Goal: Navigation & Orientation: Find specific page/section

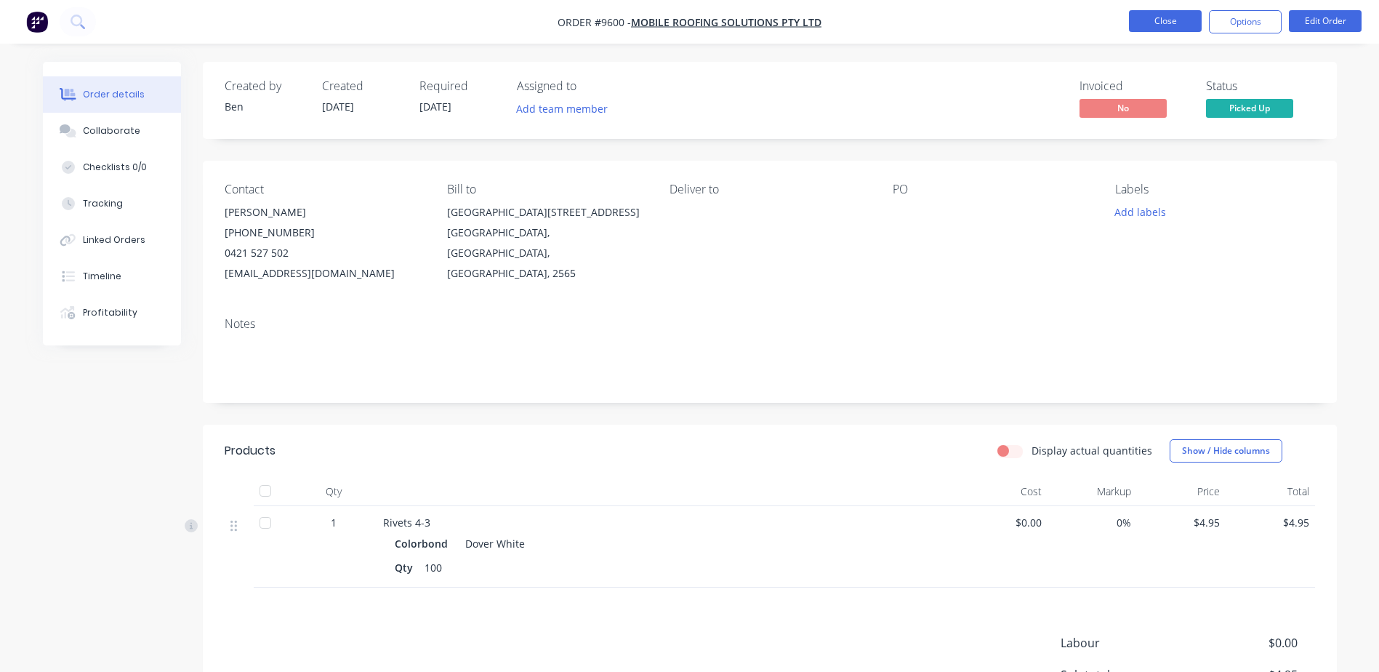
click at [1167, 22] on button "Close" at bounding box center [1165, 21] width 73 height 22
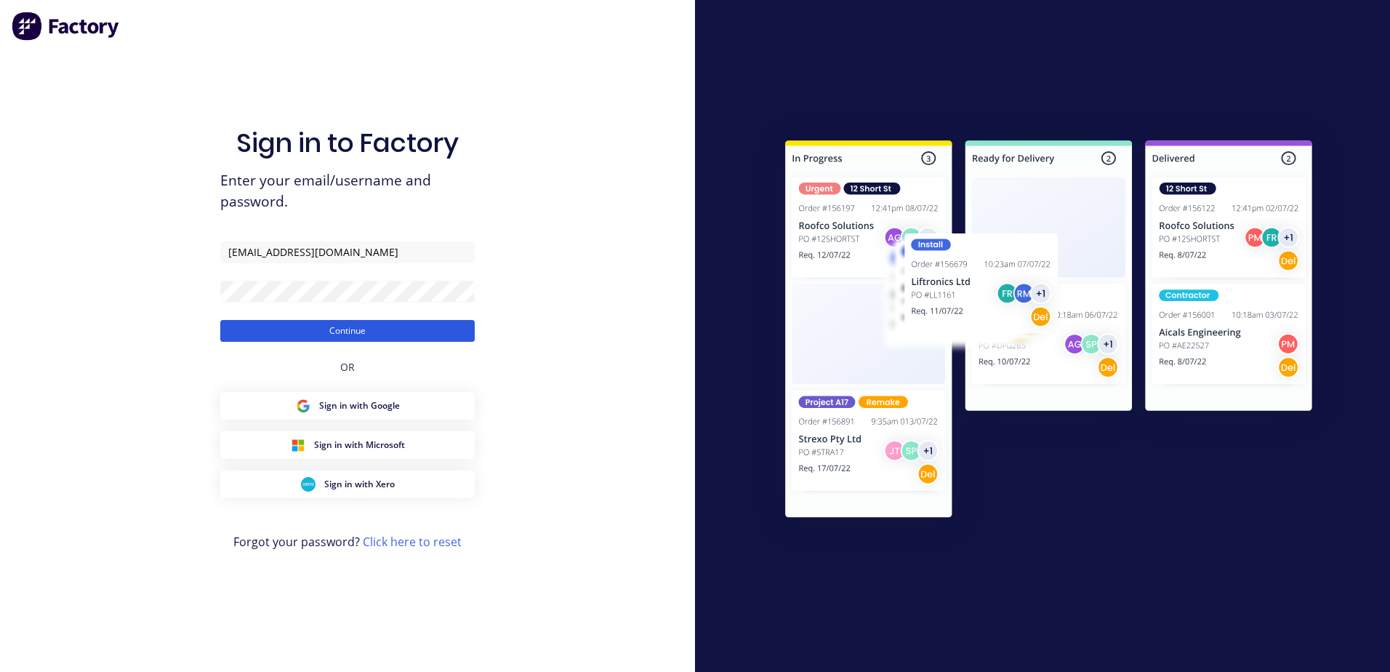
click at [353, 323] on button "Continue" at bounding box center [347, 331] width 254 height 22
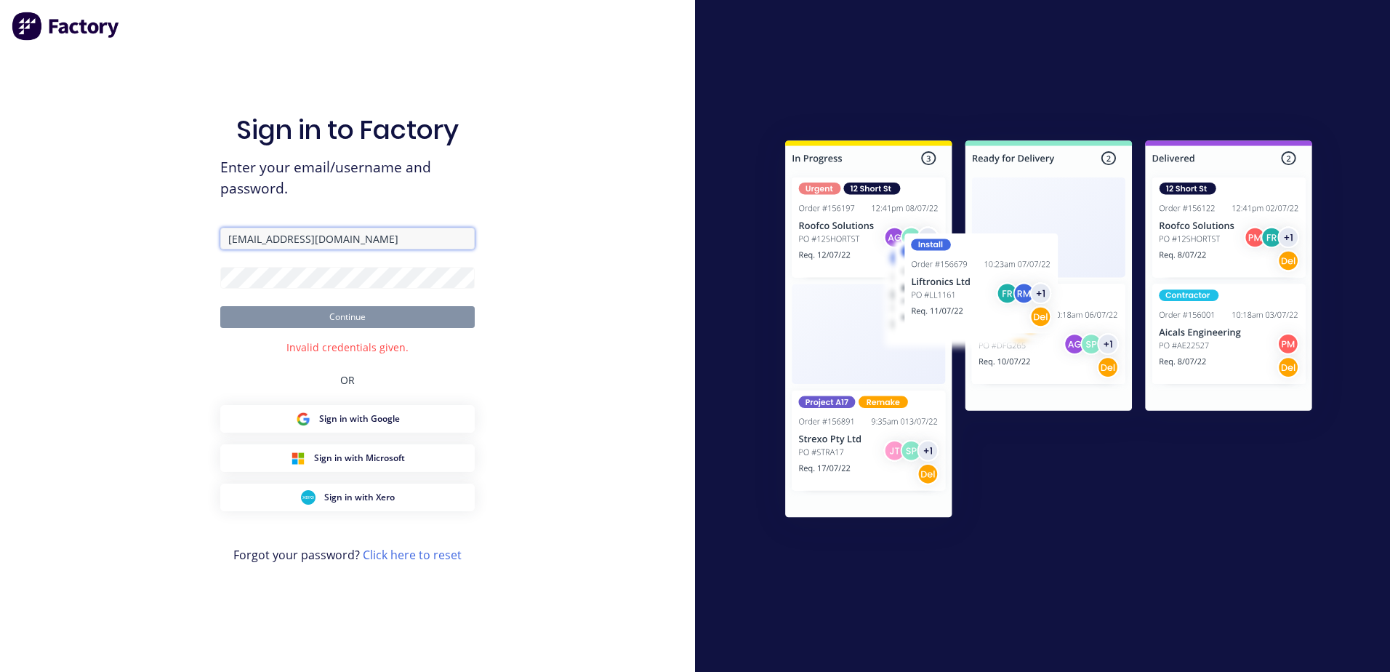
click at [321, 237] on input "[EMAIL_ADDRESS][DOMAIN_NAME]" at bounding box center [347, 239] width 254 height 22
type input "l"
type input "[EMAIL_ADDRESS][DOMAIN_NAME]"
click at [220, 306] on button "Continue" at bounding box center [347, 317] width 254 height 22
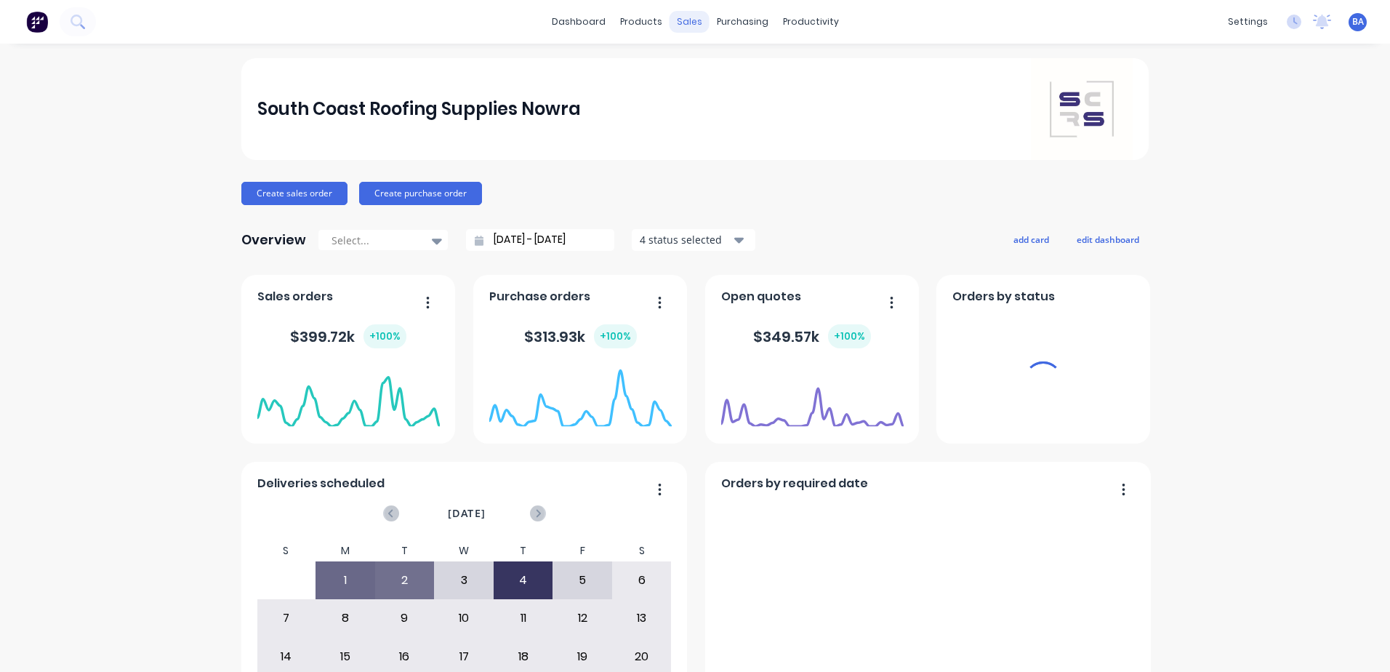
click at [686, 20] on div "sales" at bounding box center [690, 22] width 40 height 22
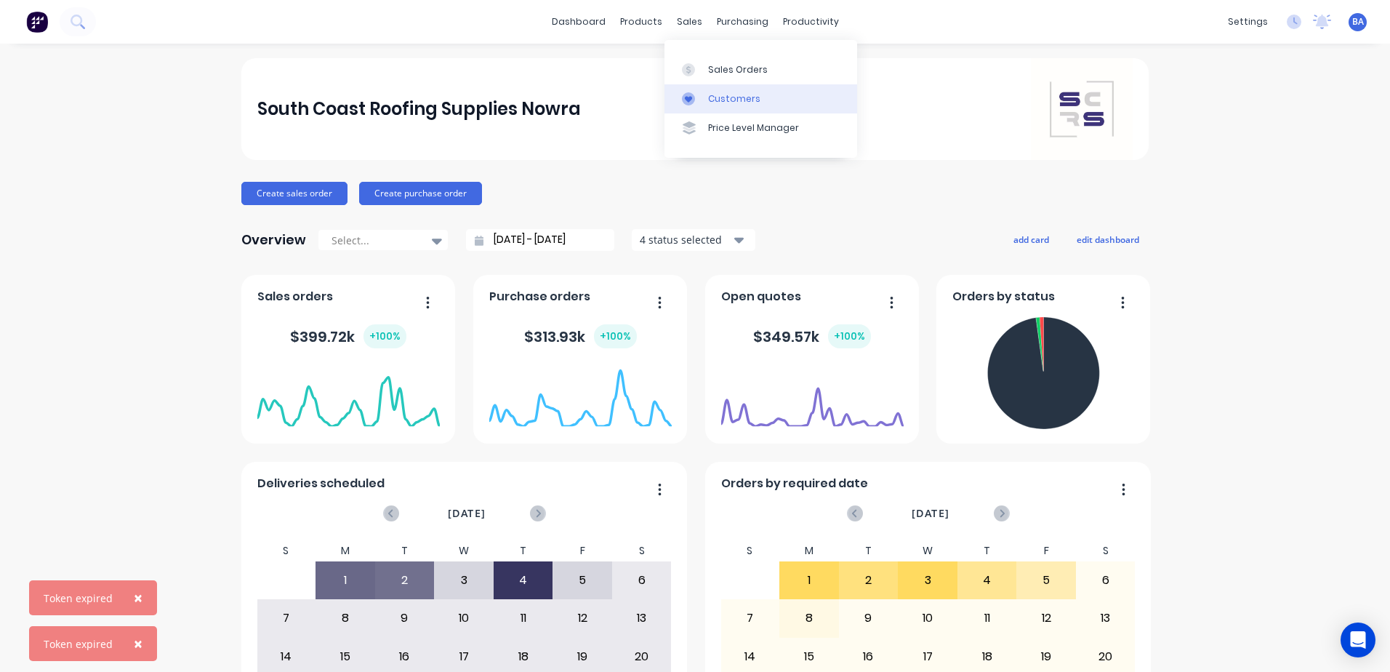
click at [699, 97] on div at bounding box center [693, 98] width 22 height 13
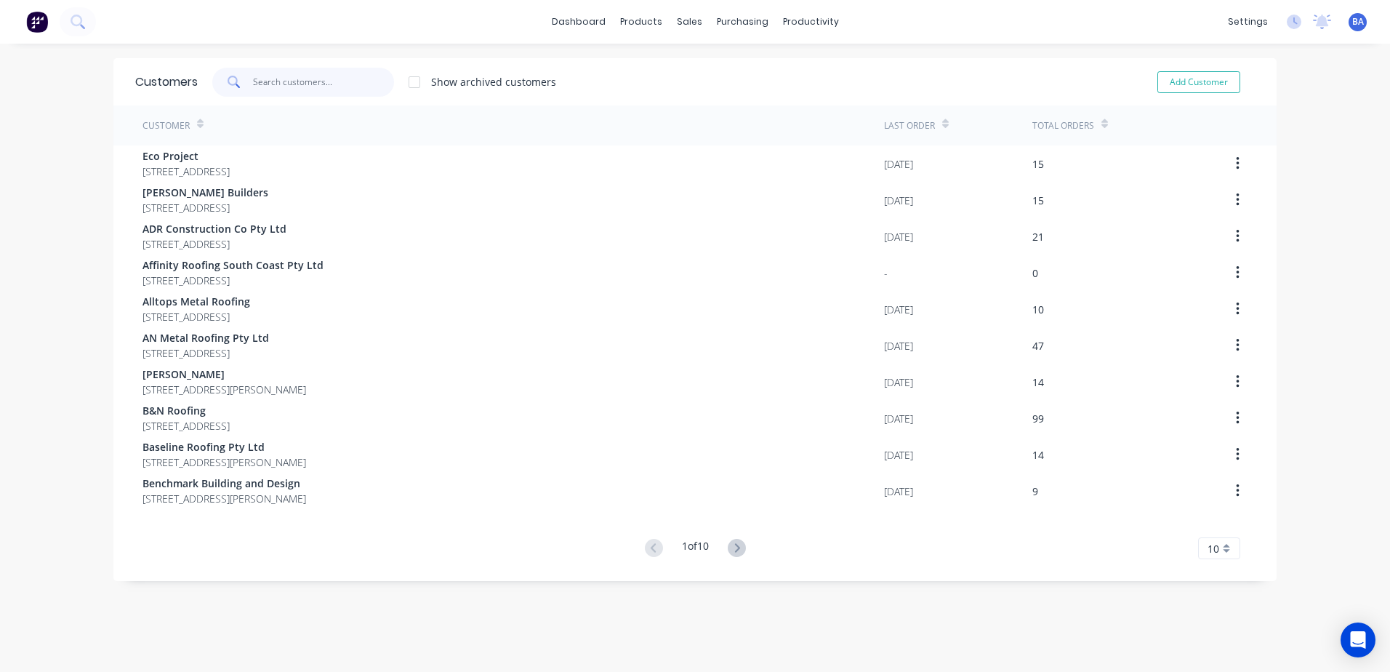
click at [298, 76] on input "text" at bounding box center [324, 82] width 142 height 29
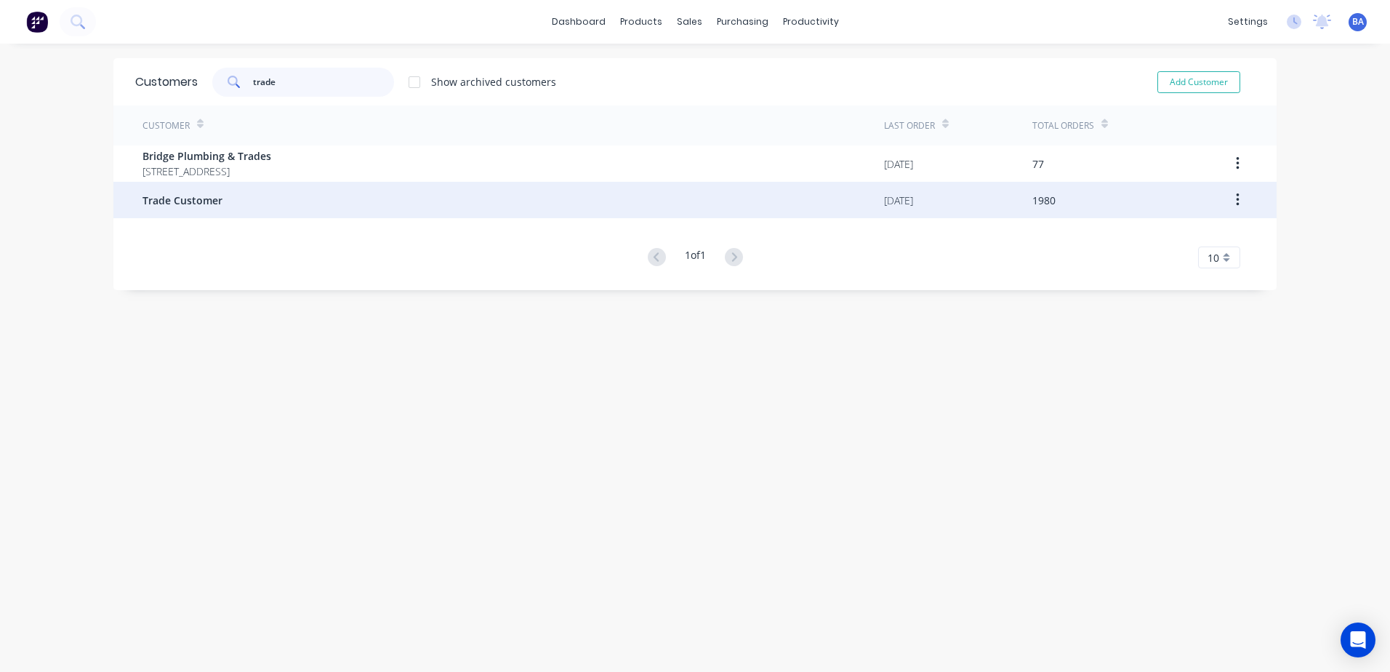
type input "trade"
click at [223, 206] on div "Trade Customer" at bounding box center [514, 200] width 742 height 36
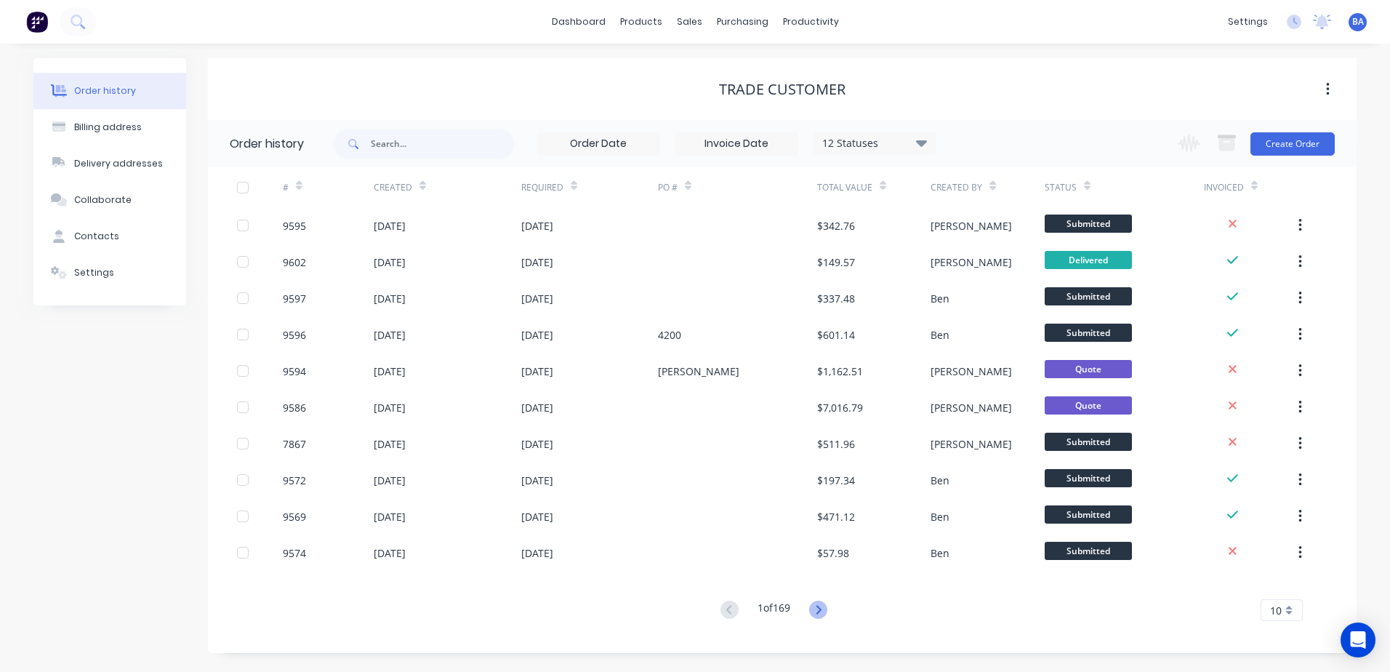
click at [819, 609] on icon at bounding box center [818, 610] width 18 height 18
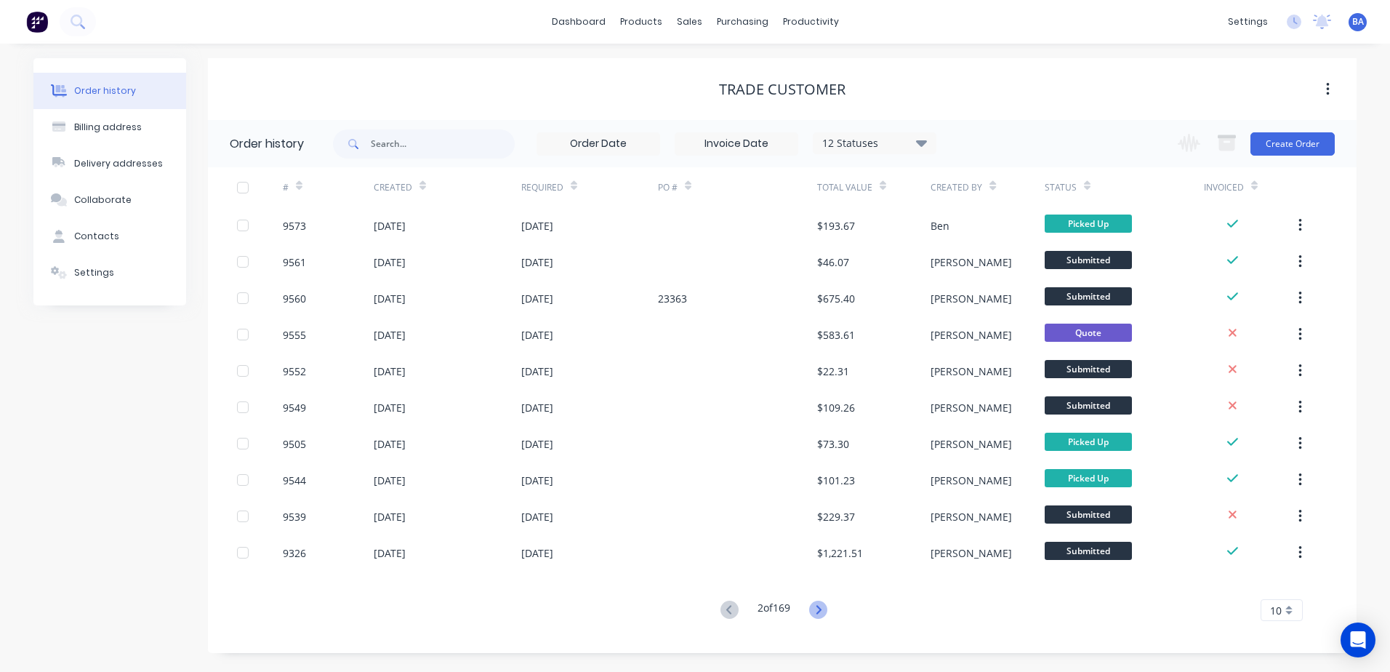
click at [819, 607] on icon at bounding box center [818, 610] width 18 height 18
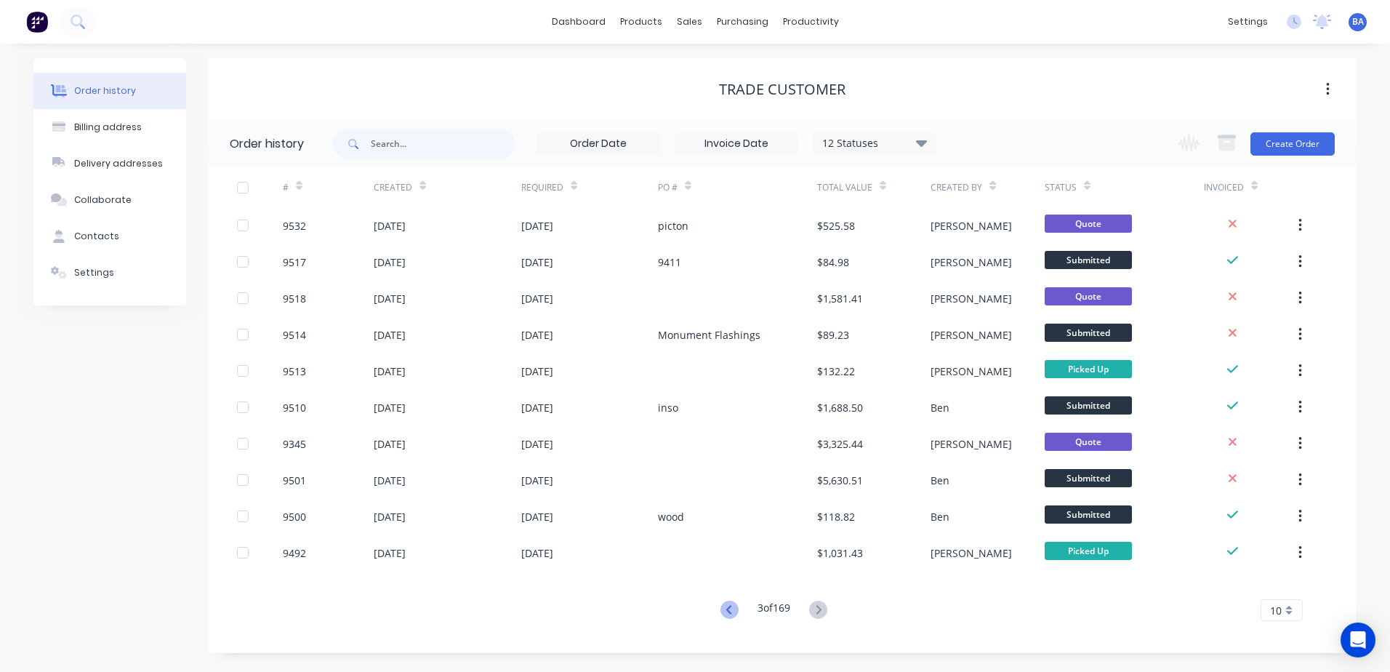
click at [723, 606] on icon at bounding box center [730, 610] width 18 height 18
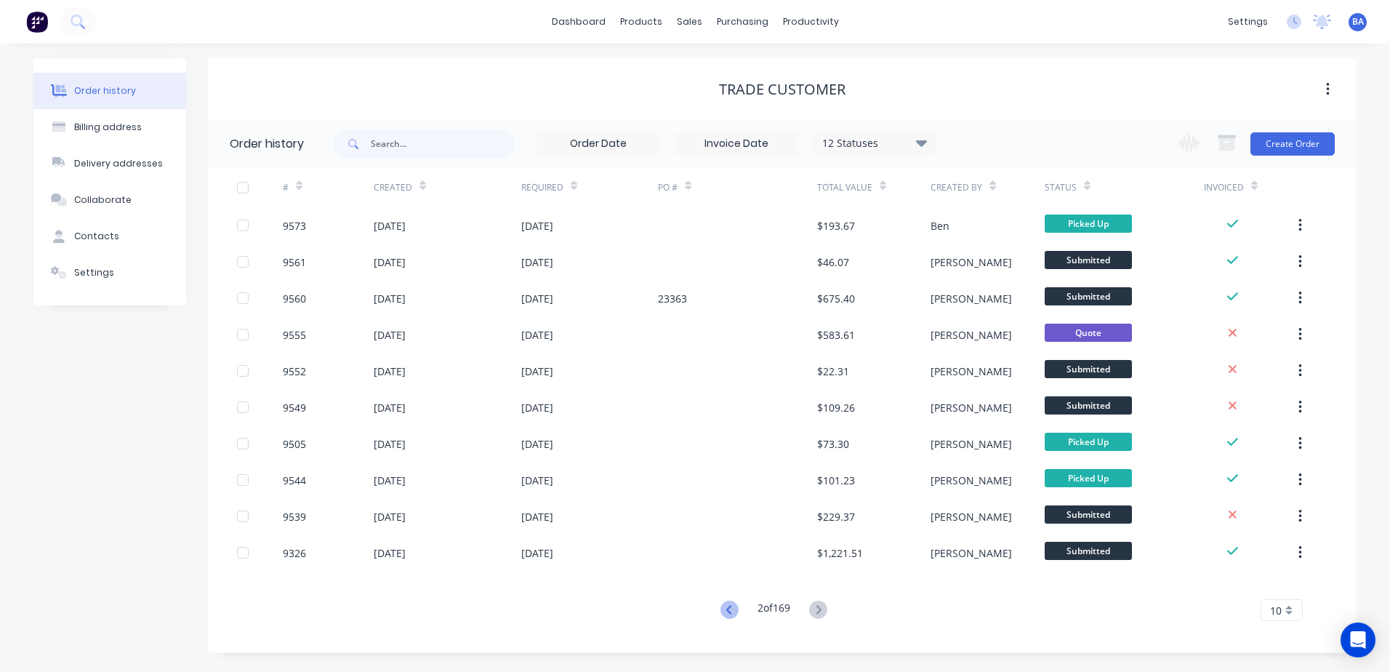
click at [725, 606] on icon at bounding box center [730, 610] width 18 height 18
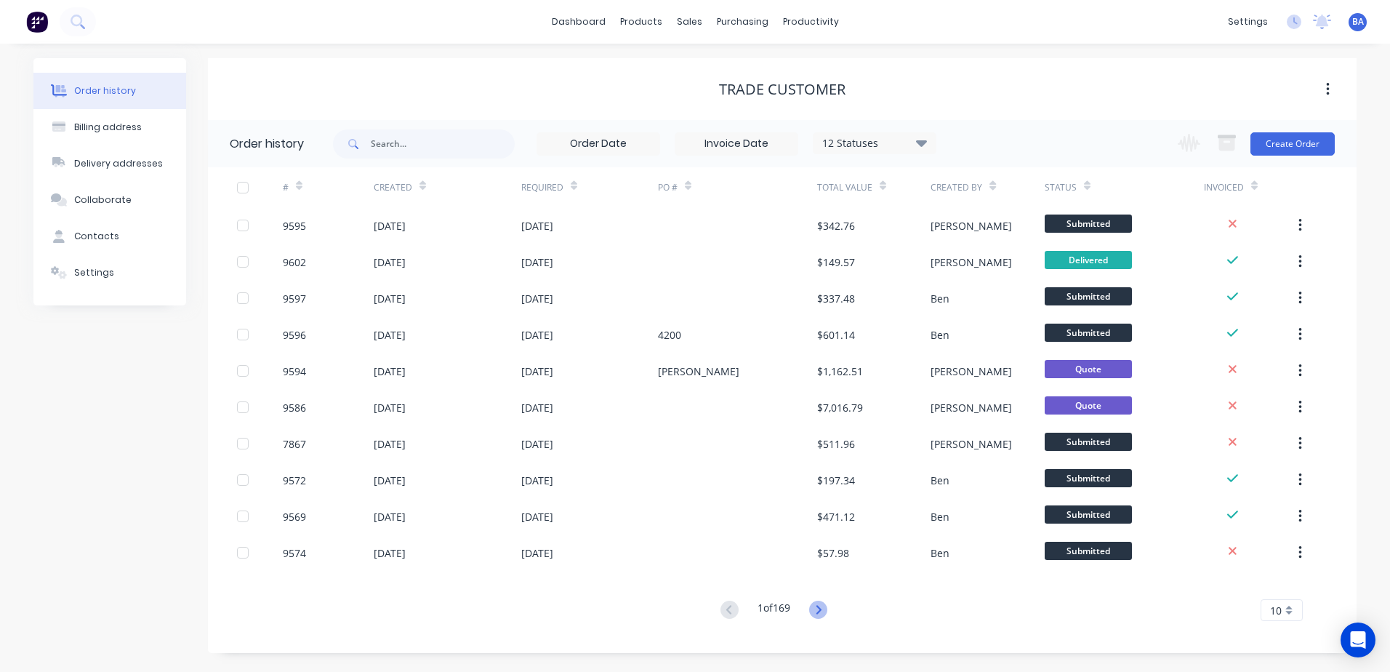
click at [816, 606] on icon at bounding box center [818, 610] width 18 height 18
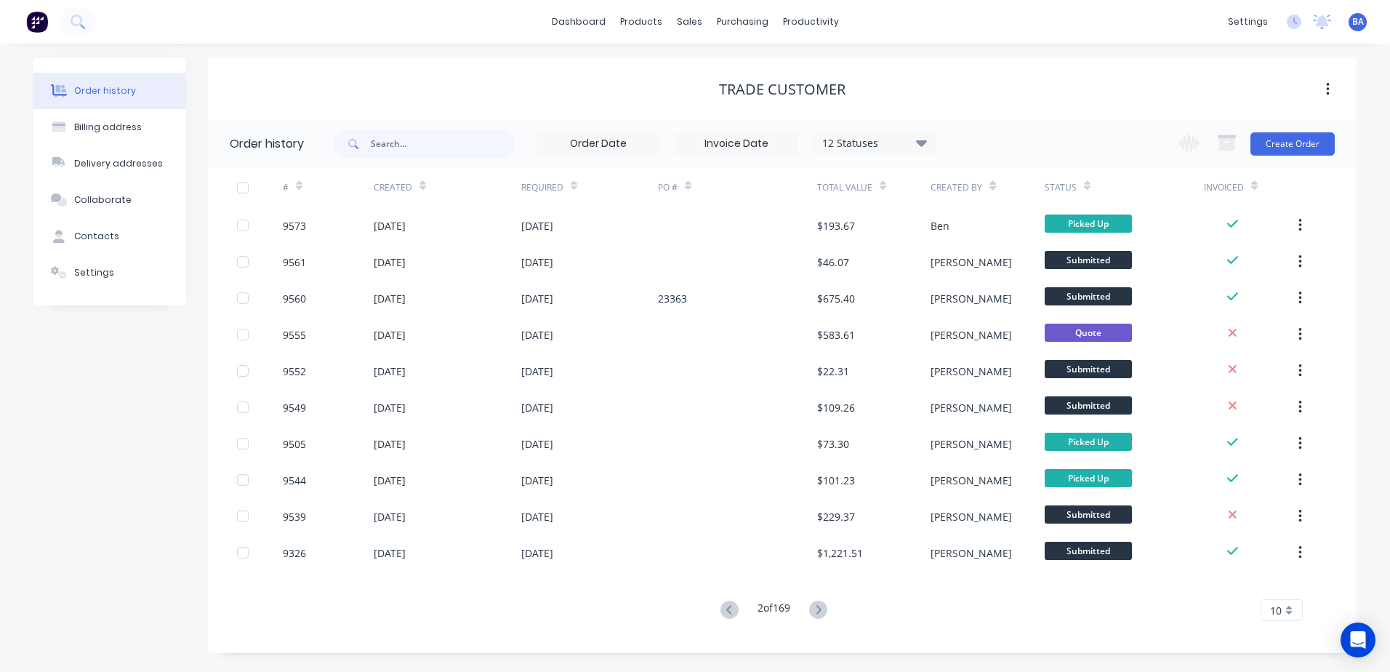
click at [815, 606] on icon at bounding box center [818, 610] width 18 height 18
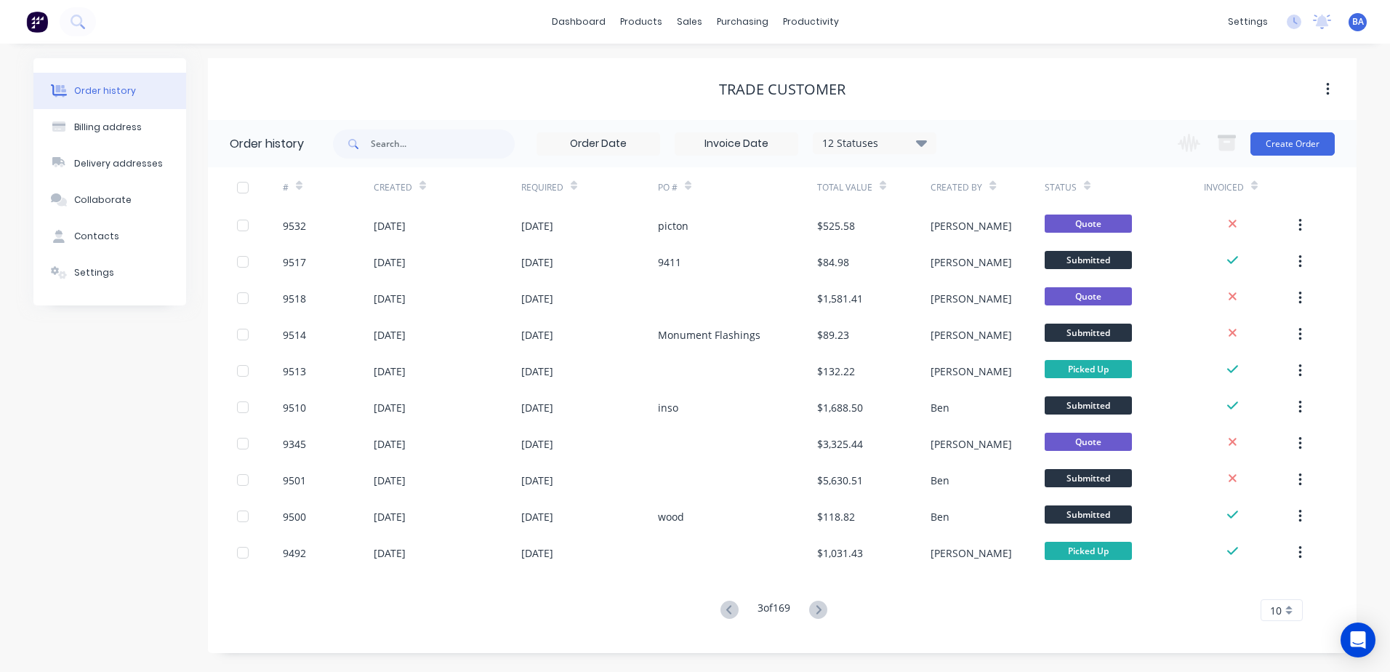
click at [815, 606] on icon at bounding box center [818, 610] width 18 height 18
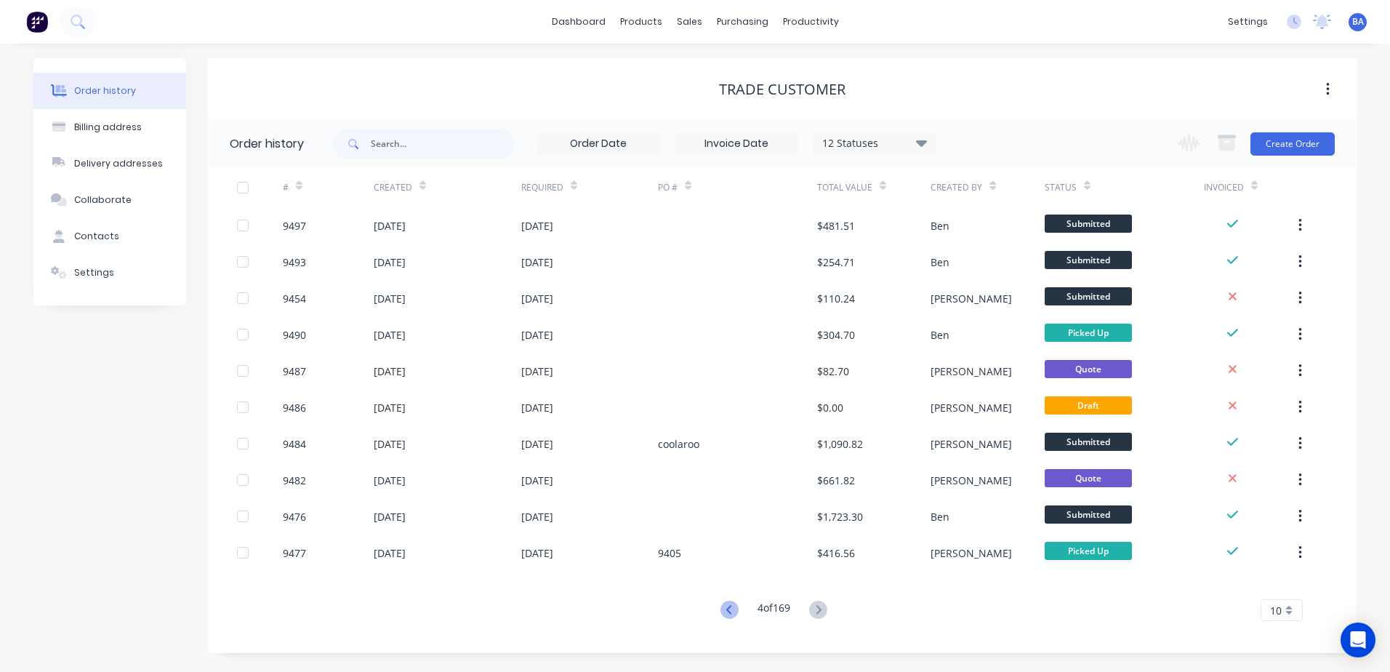
click at [725, 606] on icon at bounding box center [730, 610] width 18 height 18
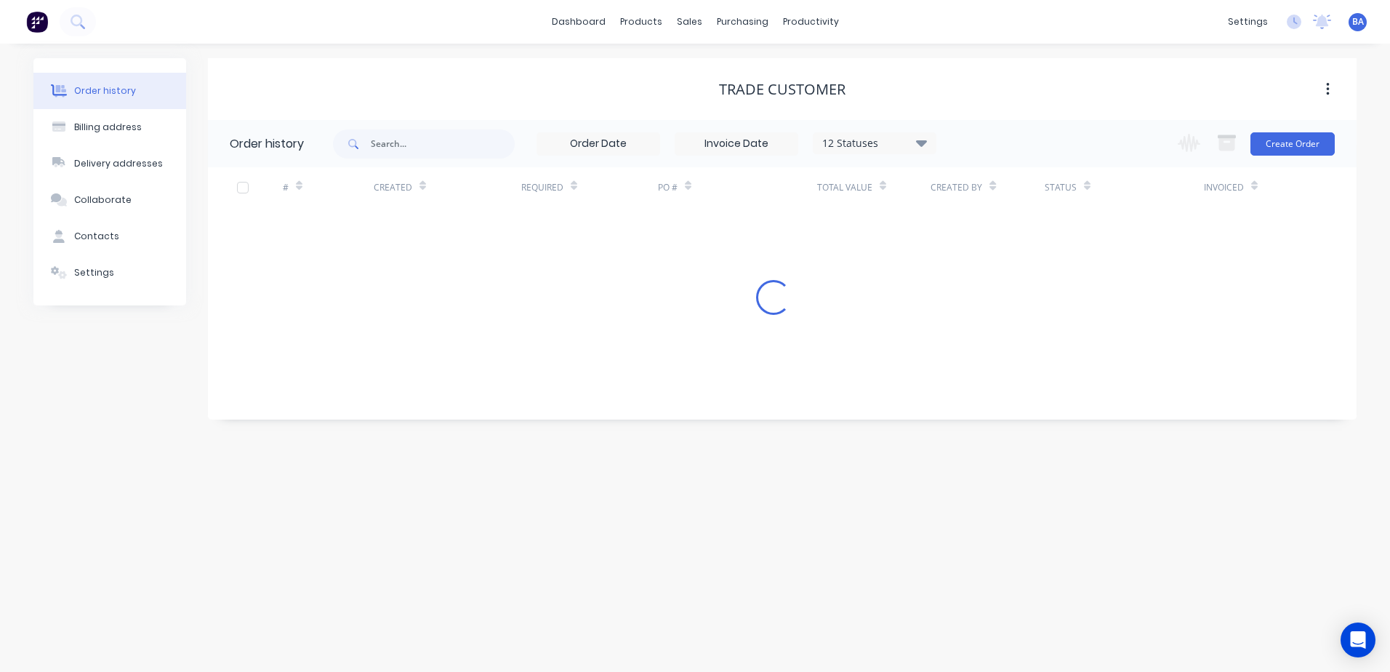
click at [724, 605] on div "Order history Billing address Delivery addresses Collaborate Contacts Settings …" at bounding box center [695, 358] width 1390 height 628
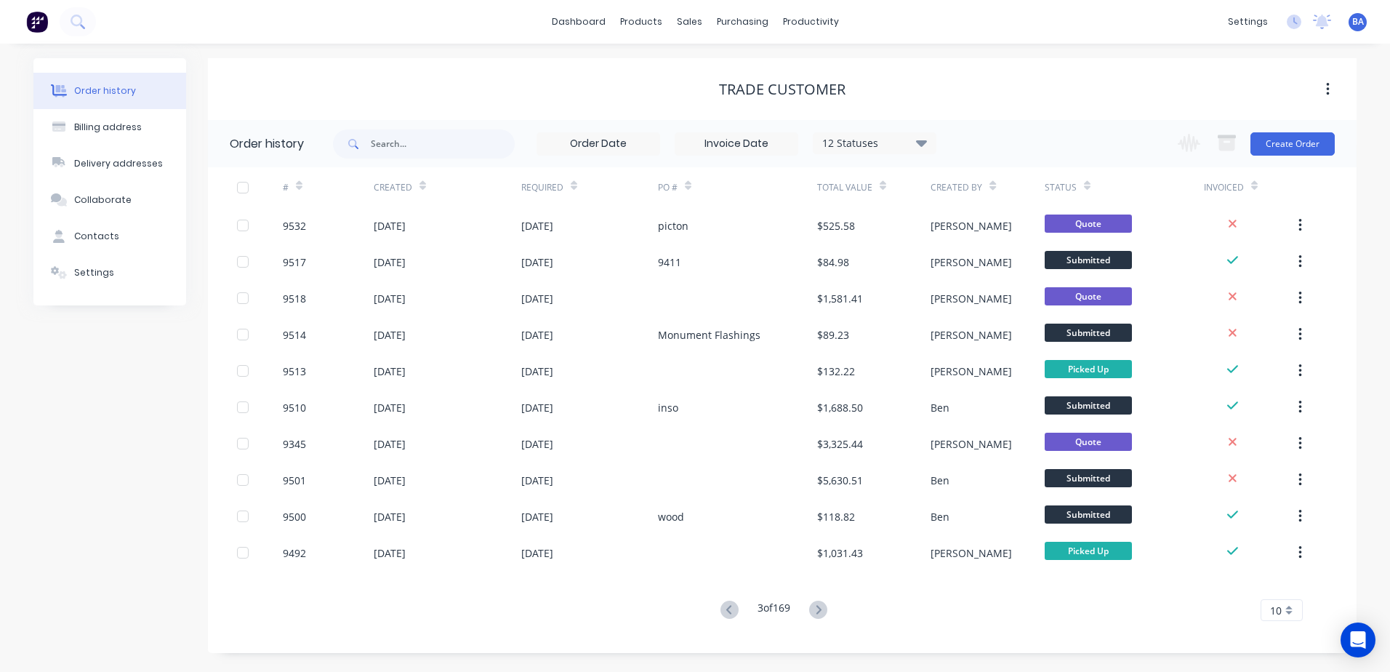
click at [724, 605] on icon at bounding box center [730, 610] width 18 height 18
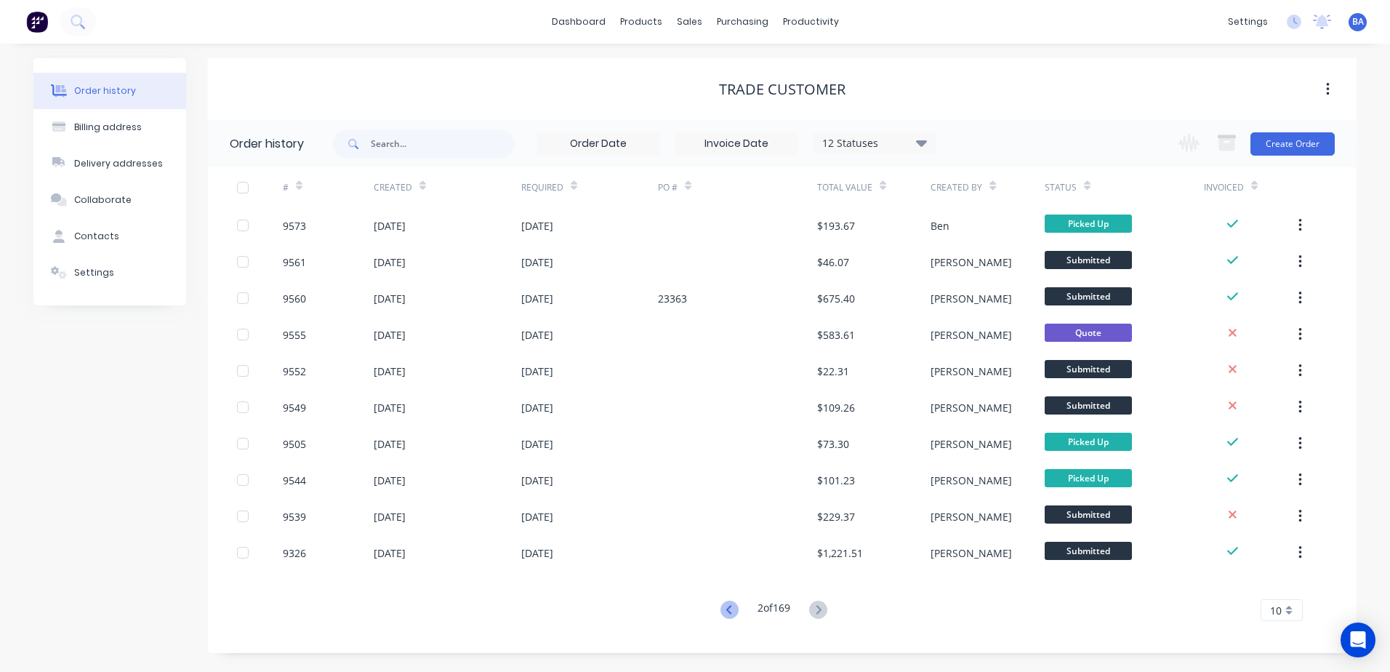
click at [720, 605] on button at bounding box center [729, 610] width 27 height 21
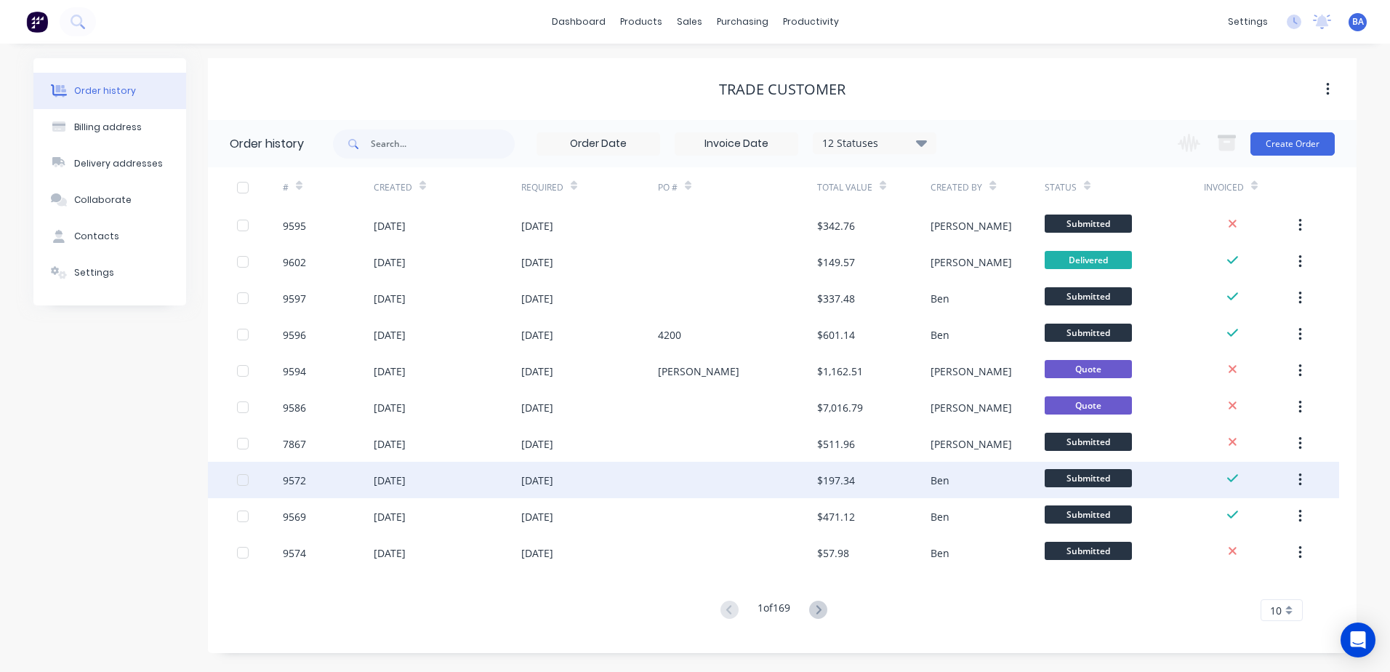
click at [743, 480] on div at bounding box center [737, 480] width 159 height 36
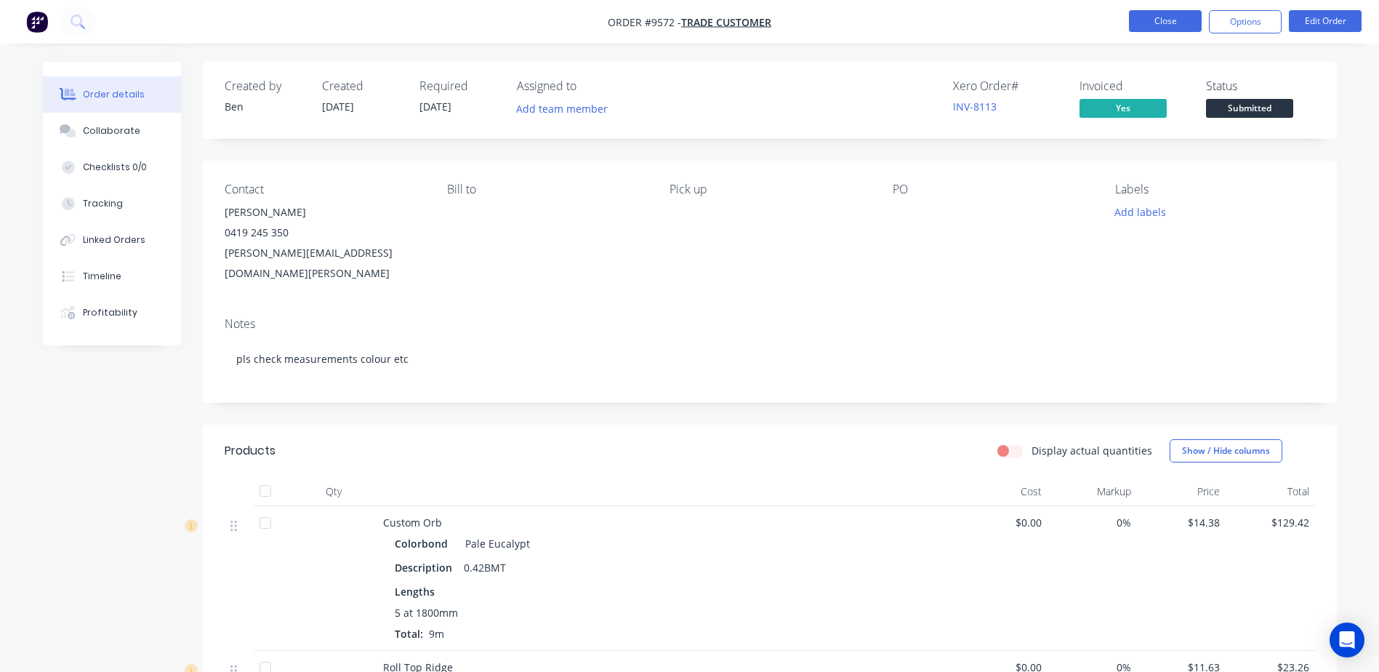
click at [1159, 17] on button "Close" at bounding box center [1165, 21] width 73 height 22
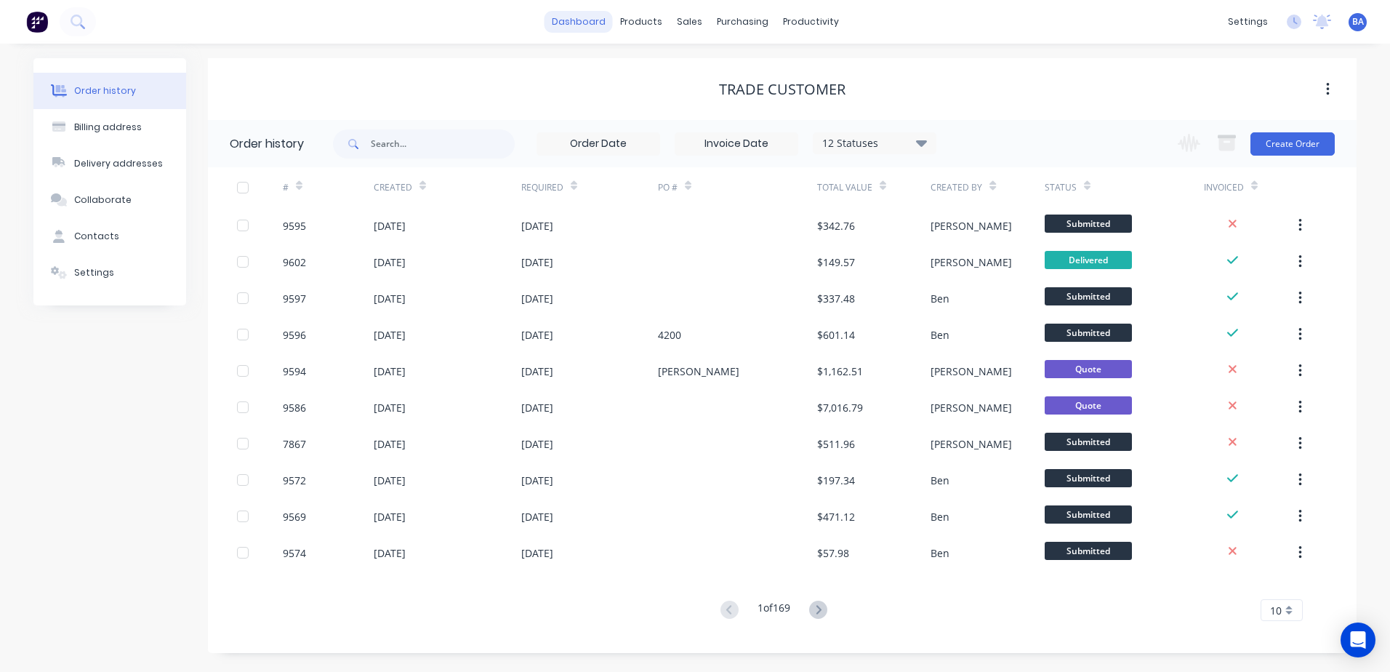
click at [598, 20] on link "dashboard" at bounding box center [579, 22] width 68 height 22
